Goal: Task Accomplishment & Management: Use online tool/utility

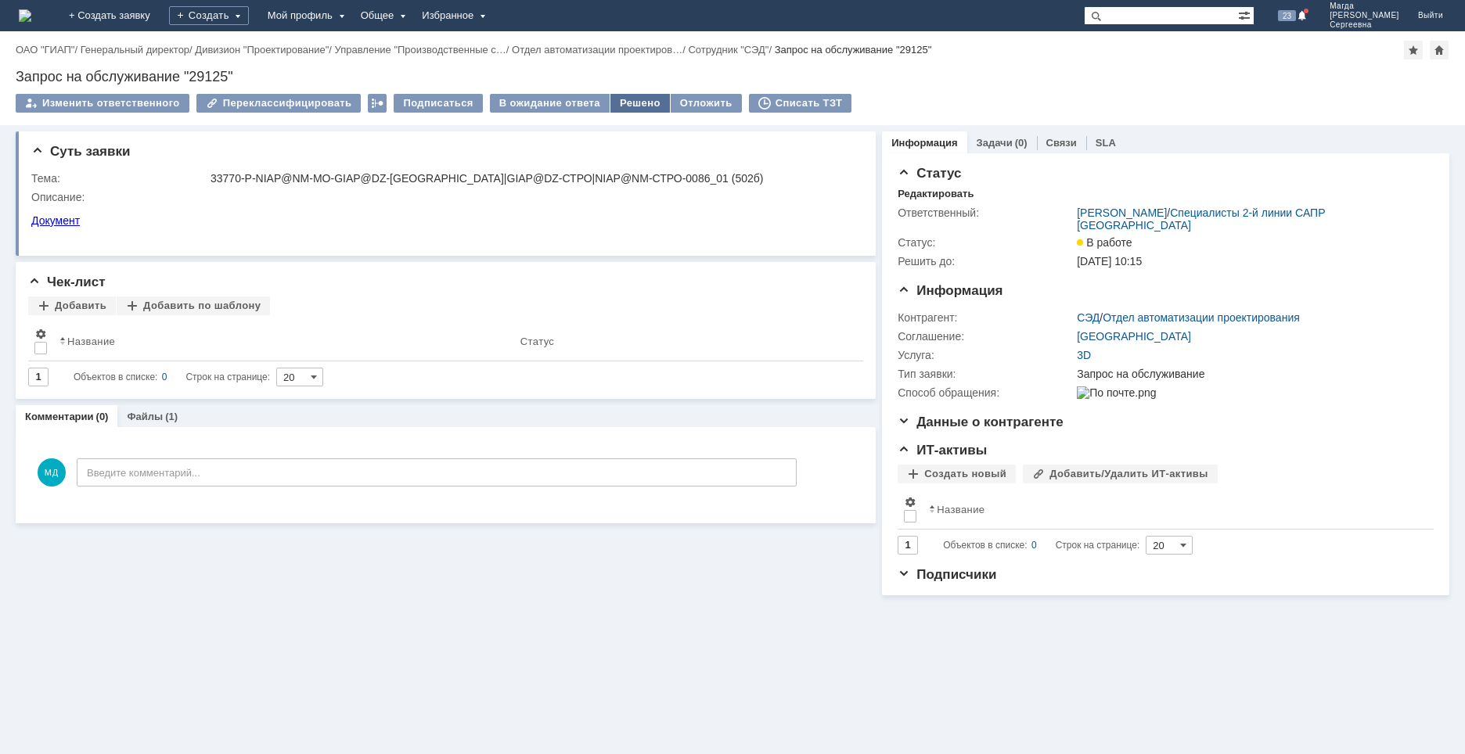
click at [617, 104] on div "Решено" at bounding box center [639, 103] width 59 height 19
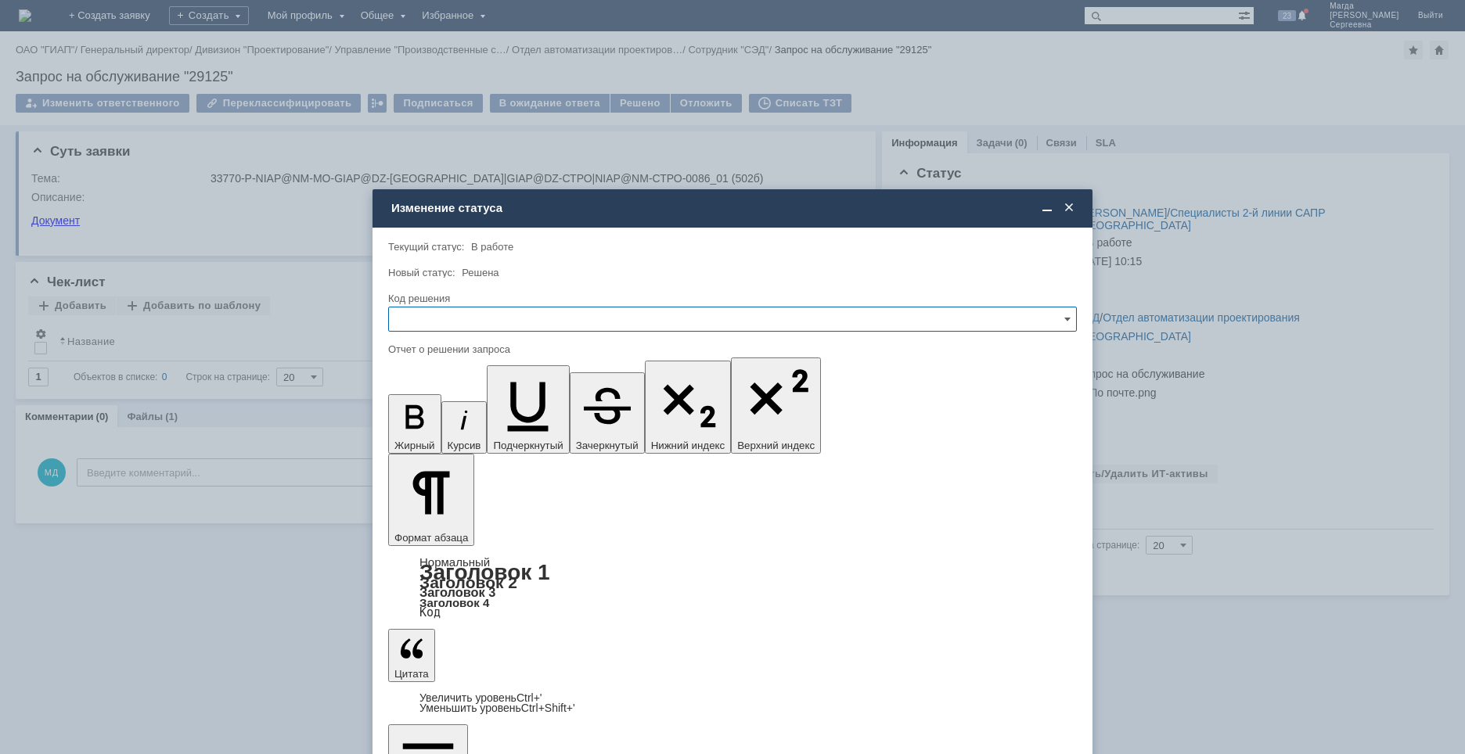
click at [477, 323] on input "text" at bounding box center [732, 319] width 689 height 25
click at [445, 421] on span "Решено" at bounding box center [732, 425] width 668 height 13
type input "Решено"
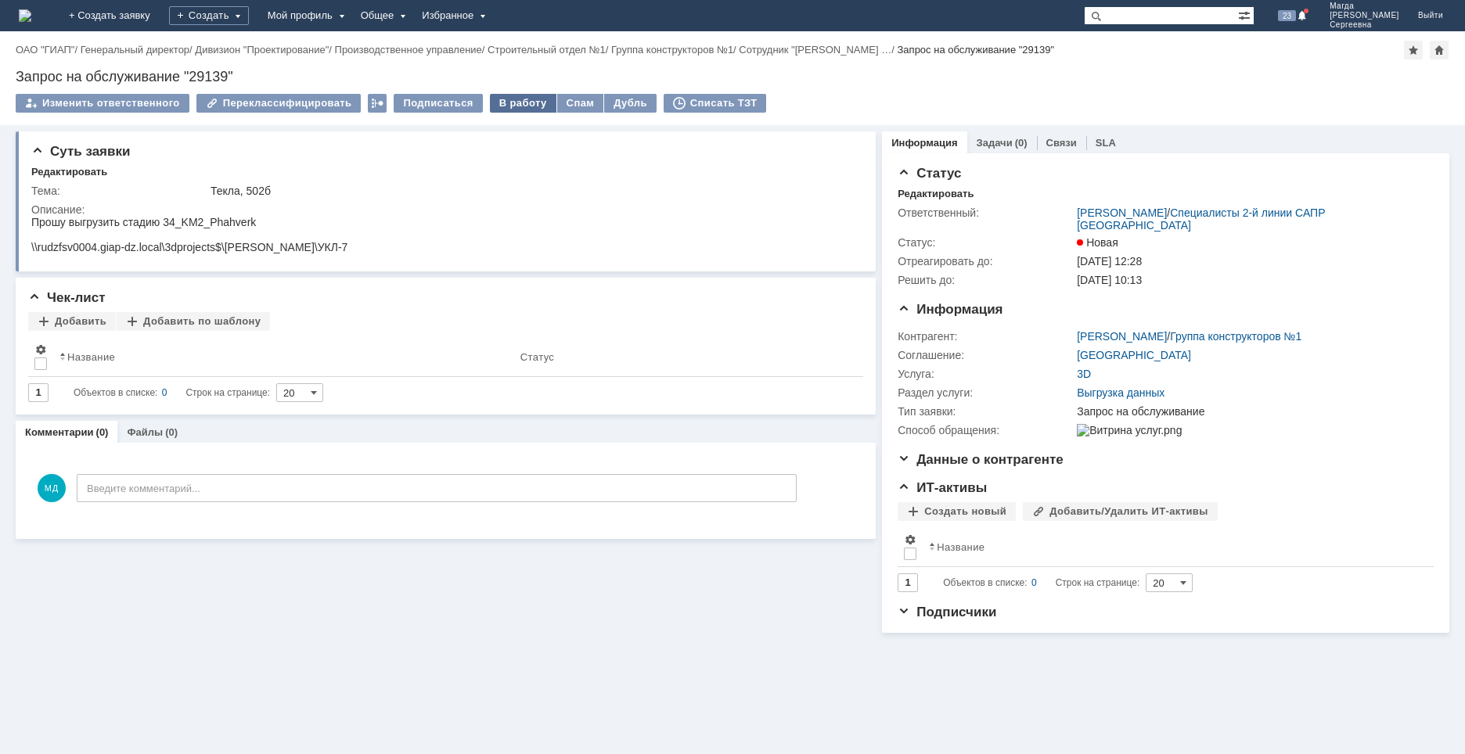
click at [507, 101] on div "В работу" at bounding box center [523, 103] width 67 height 19
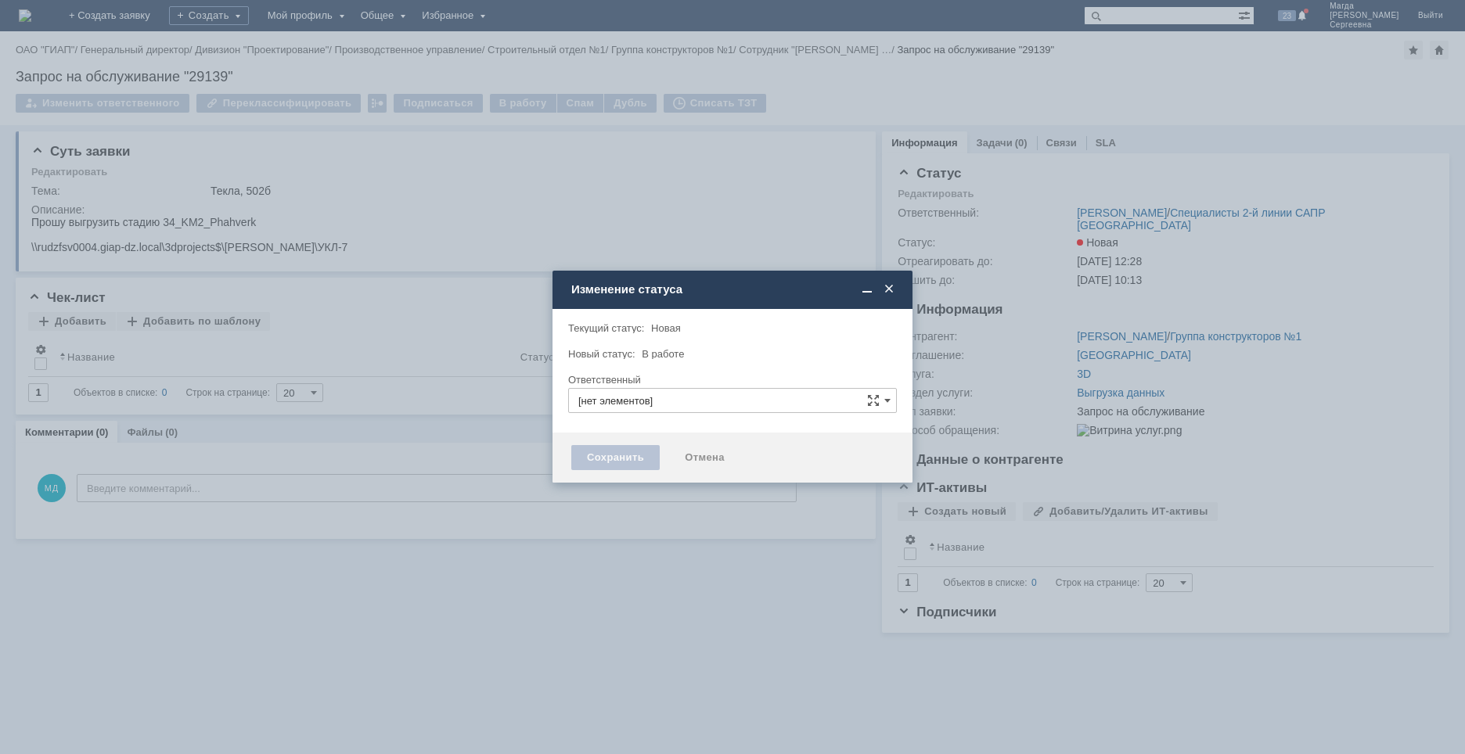
type input "[PERSON_NAME]"
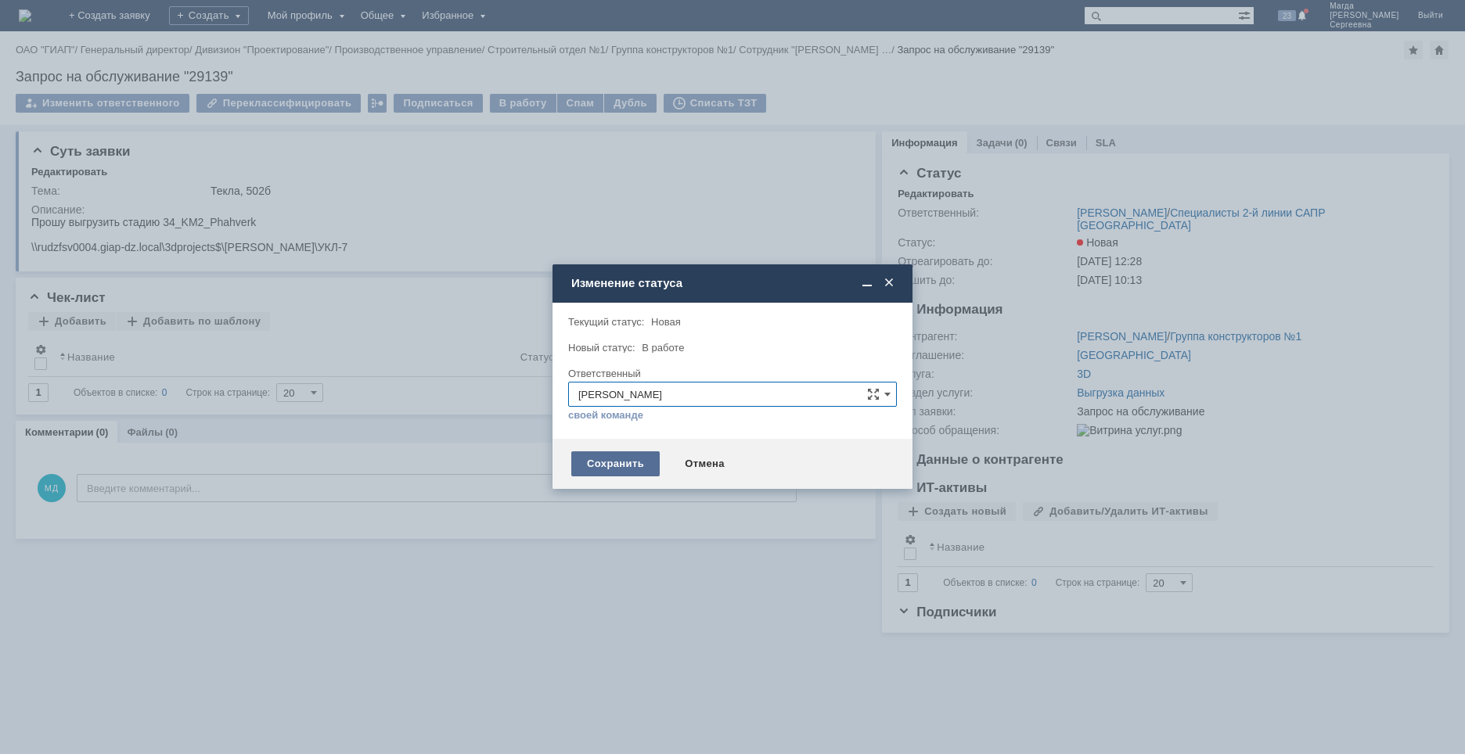
click at [631, 469] on div "Сохранить" at bounding box center [615, 463] width 88 height 25
